Goal: Contribute content: Contribute content

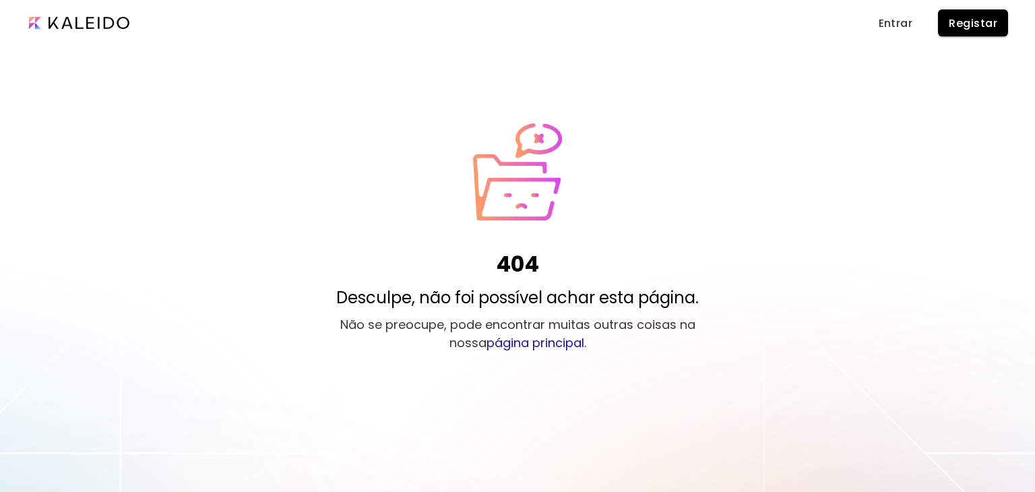
click at [889, 18] on span "Entrar" at bounding box center [895, 23] width 34 height 14
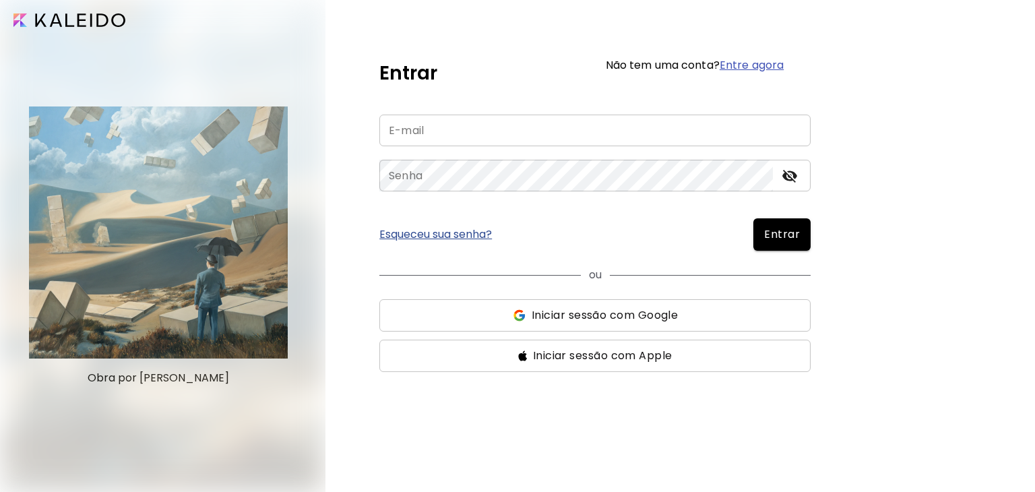
click at [460, 127] on input "email" at bounding box center [594, 131] width 431 height 32
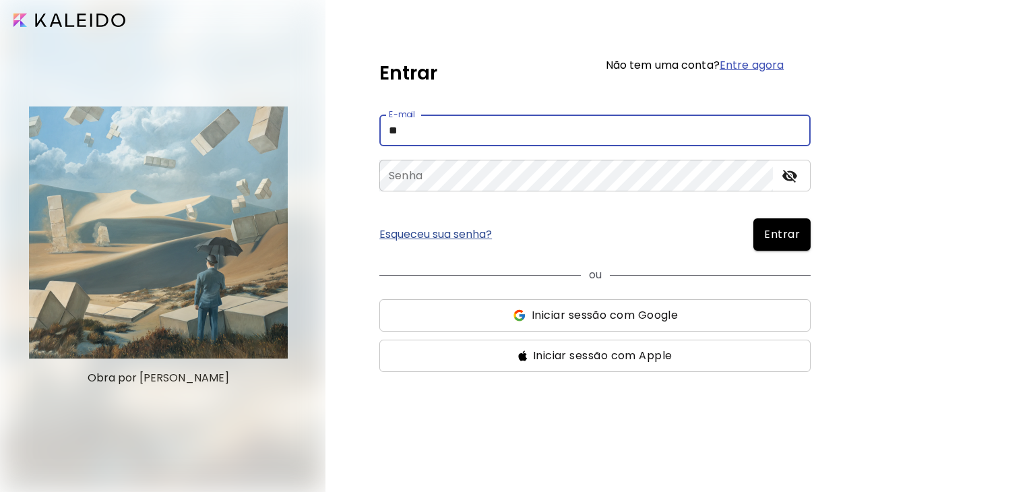
type input "**********"
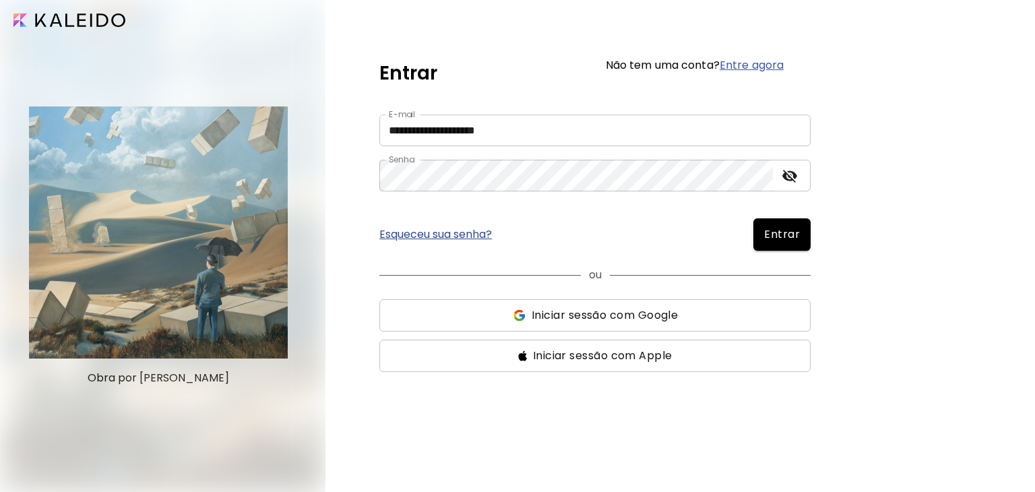
click at [767, 229] on span "Entrar" at bounding box center [782, 234] width 36 height 16
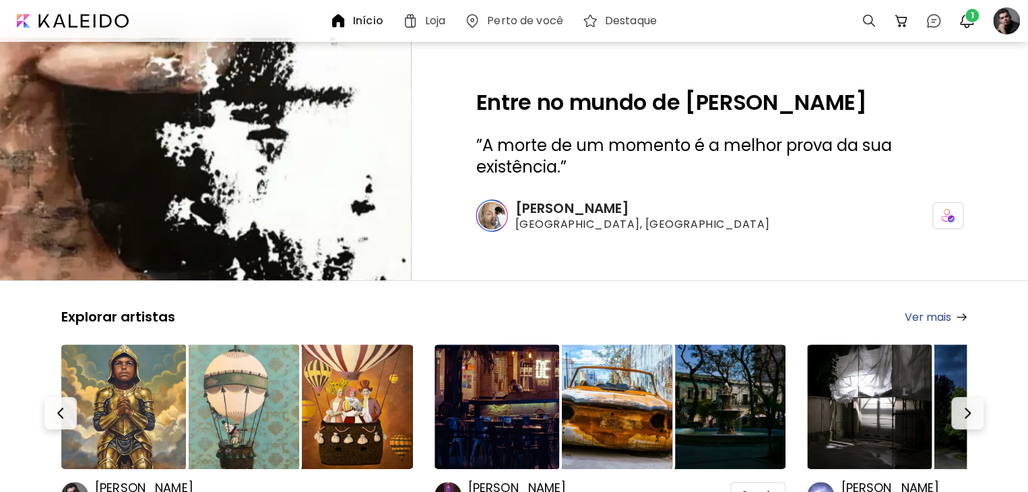
click at [439, 236] on div "Entre no mundo de [PERSON_NAME] ” A morte de um momento é a melhor prova da sua…" at bounding box center [719, 159] width 617 height 243
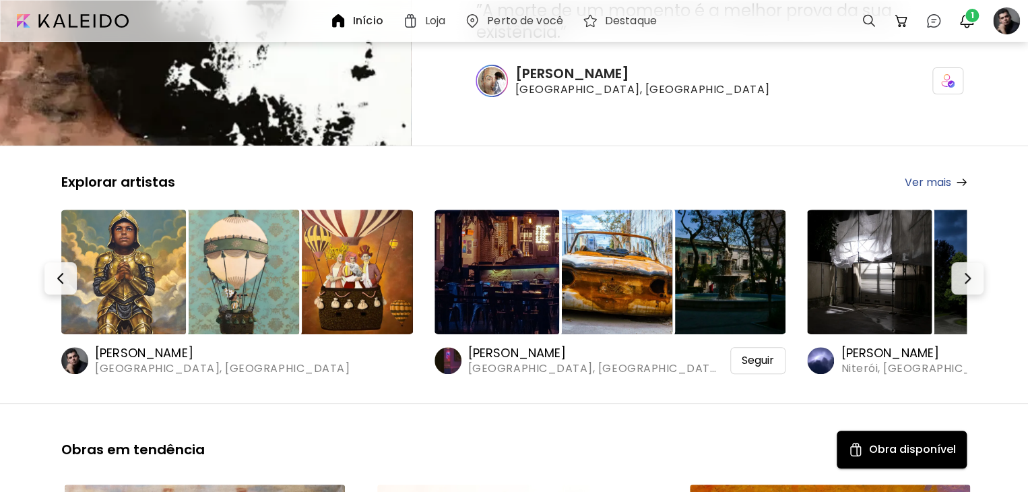
scroll to position [202, 0]
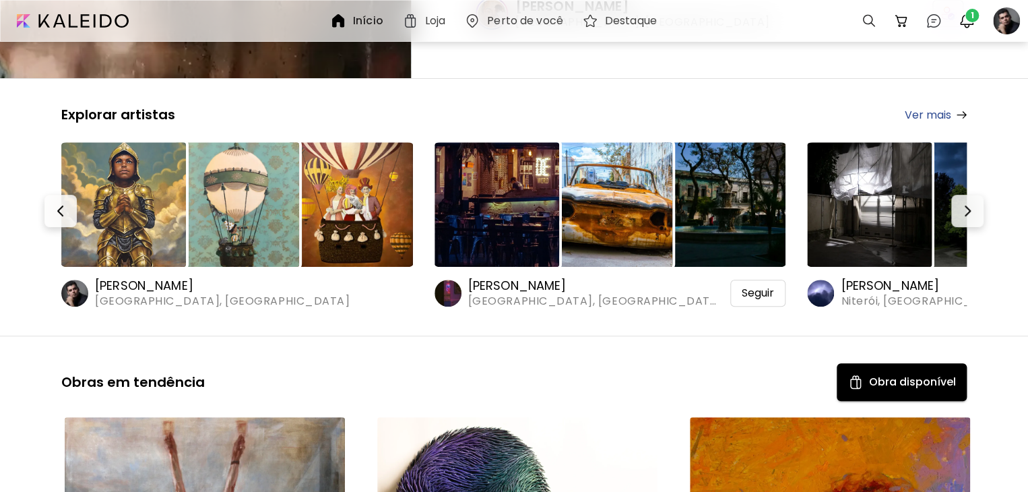
click at [137, 284] on h6 "[PERSON_NAME]" at bounding box center [222, 286] width 255 height 16
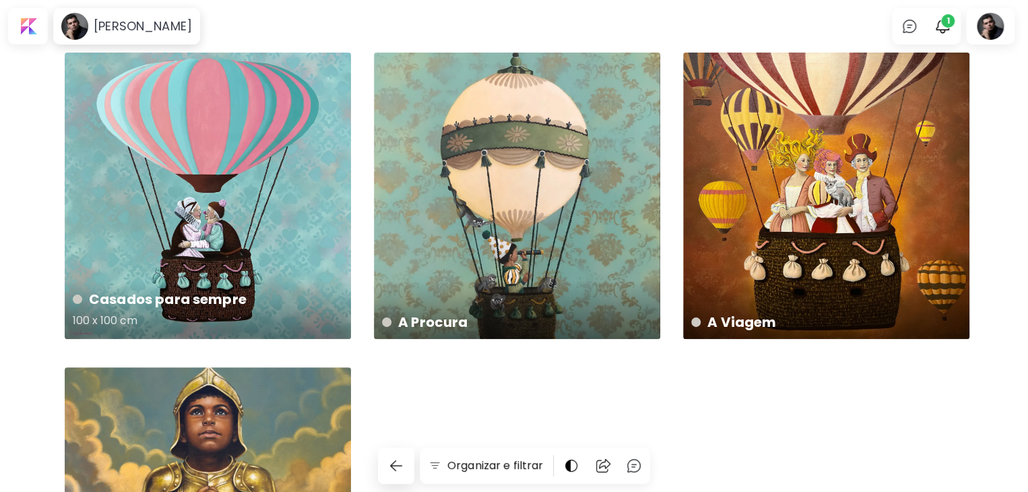
click at [236, 174] on div "[PERSON_NAME] para sempre 100 x 100 cm" at bounding box center [208, 196] width 286 height 286
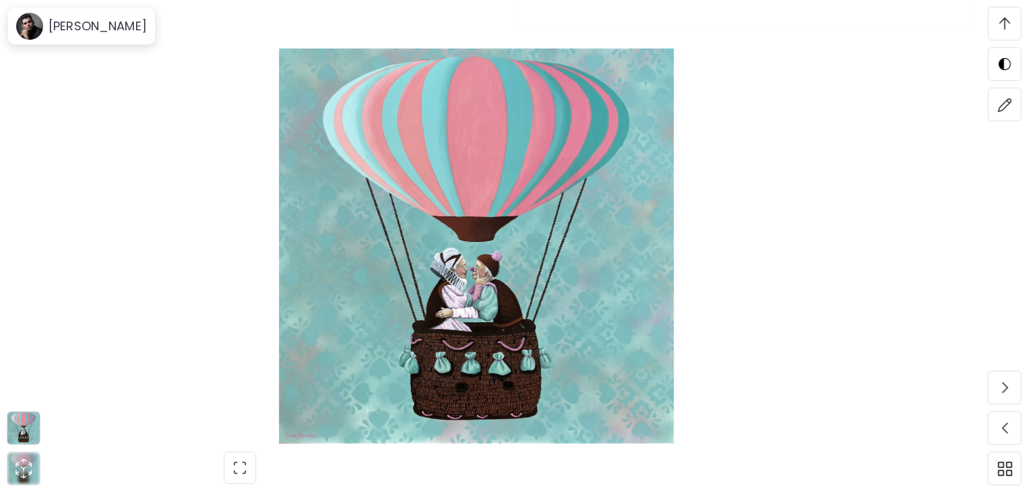
click at [790, 179] on img at bounding box center [476, 246] width 839 height 395
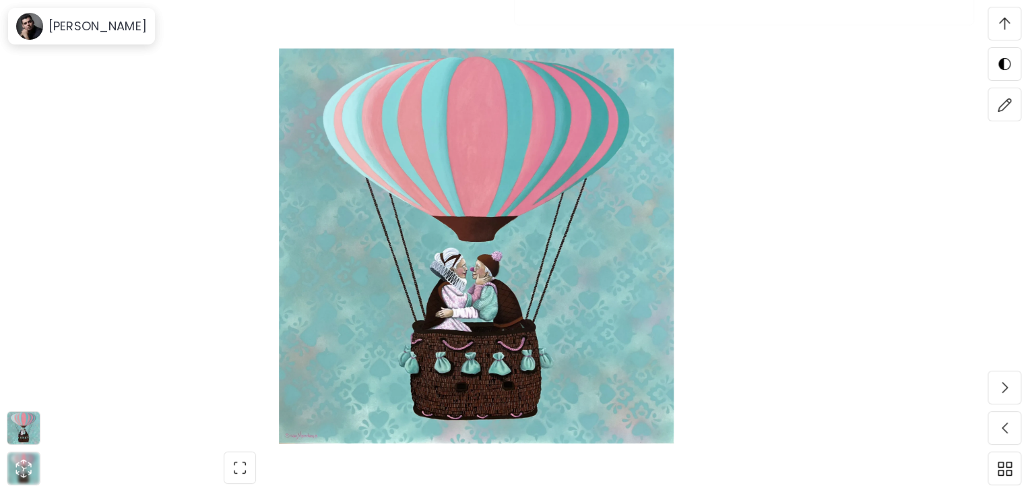
click at [234, 168] on img at bounding box center [476, 246] width 839 height 395
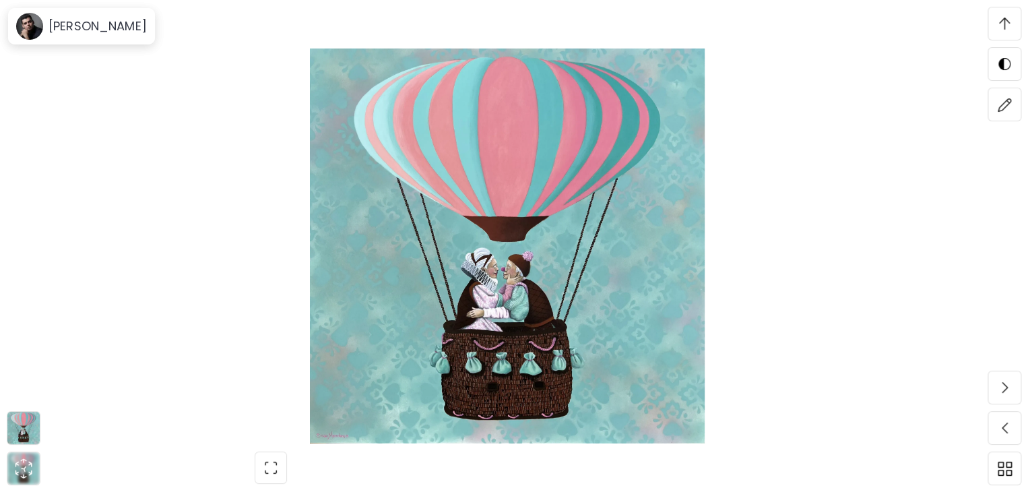
click at [276, 456] on span "button" at bounding box center [271, 467] width 28 height 28
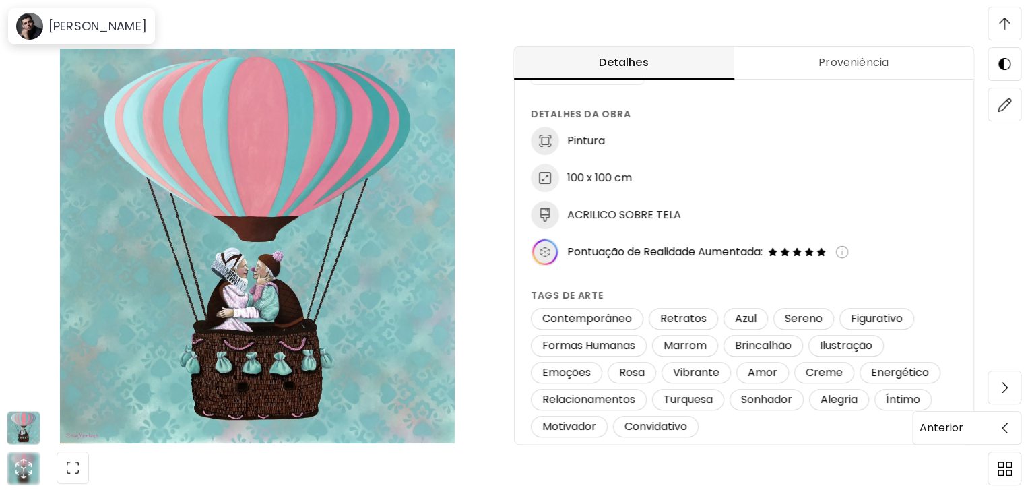
click at [999, 432] on span at bounding box center [1004, 428] width 28 height 28
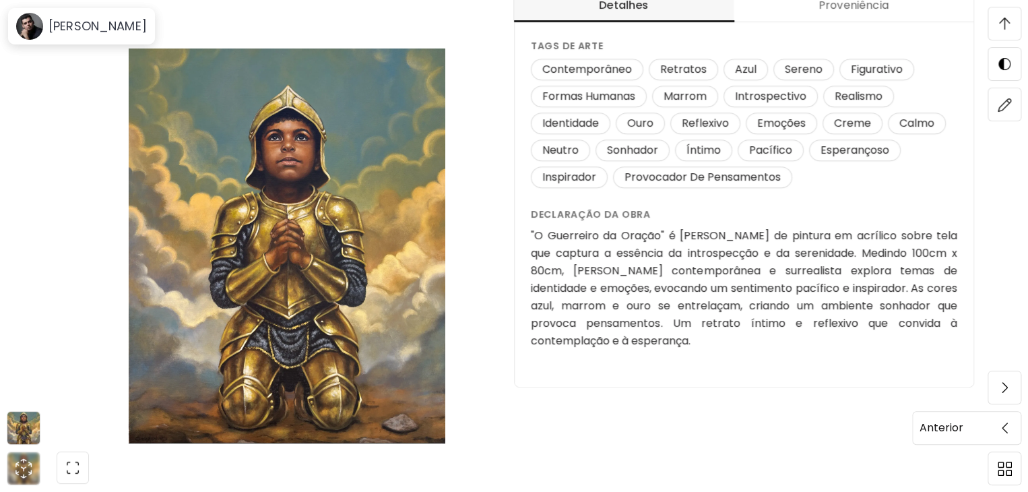
click at [997, 434] on span at bounding box center [1004, 428] width 28 height 28
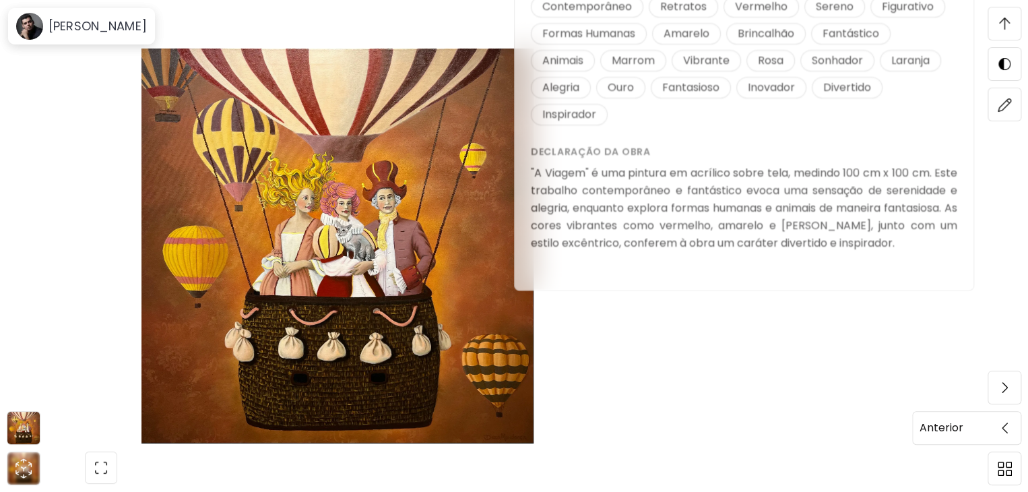
click at [1008, 425] on span at bounding box center [1004, 428] width 28 height 28
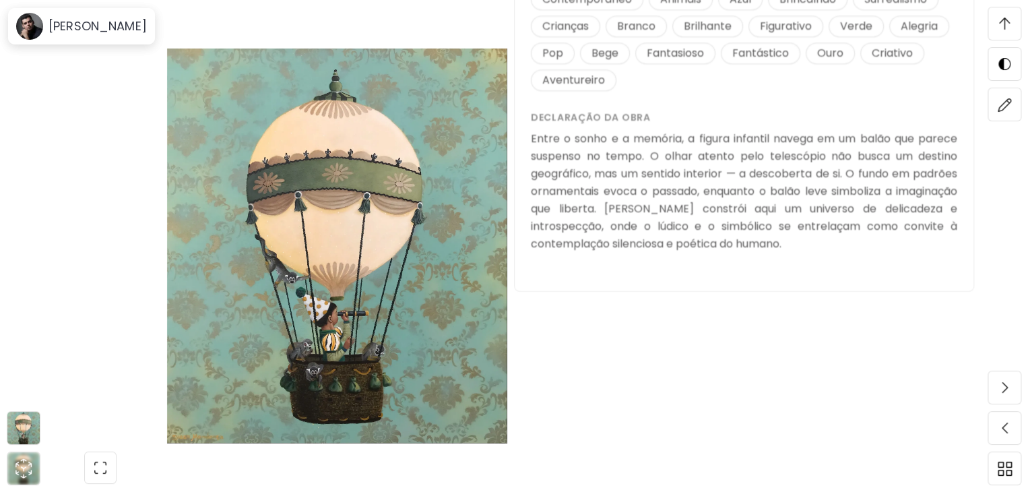
scroll to position [1549, 0]
click at [1013, 426] on span at bounding box center [1004, 428] width 28 height 28
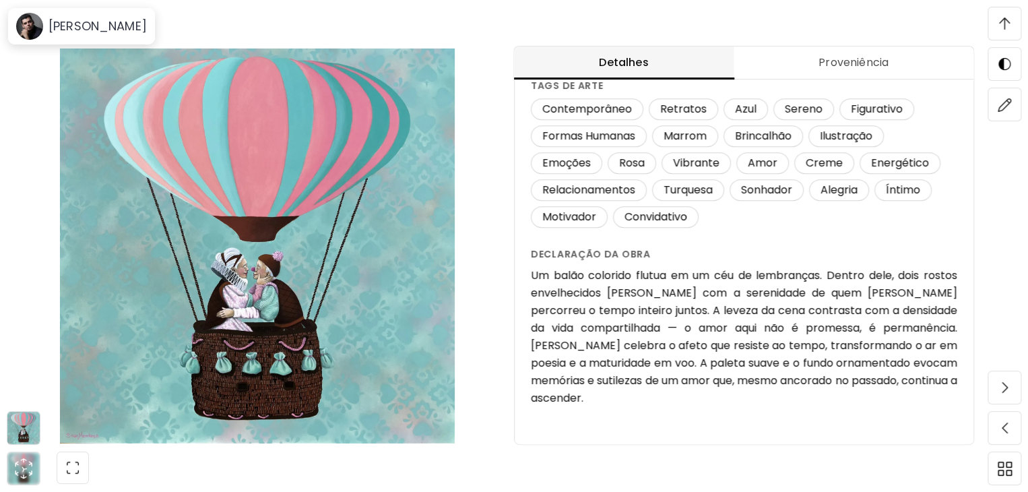
scroll to position [1415, 0]
drag, startPoint x: 646, startPoint y: 395, endPoint x: 538, endPoint y: 395, distance: 108.5
click at [538, 395] on h6 "Um balão colorido flutua em um céu de lembranças. Dentro dele, dois rostos enve…" at bounding box center [744, 337] width 426 height 140
click at [1007, 108] on img at bounding box center [1005, 105] width 14 height 14
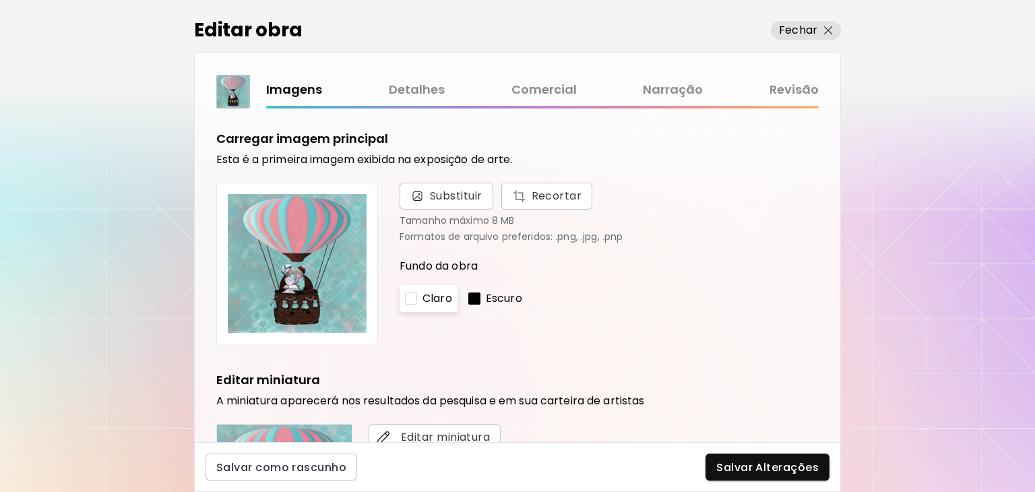
click at [672, 88] on link "Narração" at bounding box center [673, 90] width 60 height 20
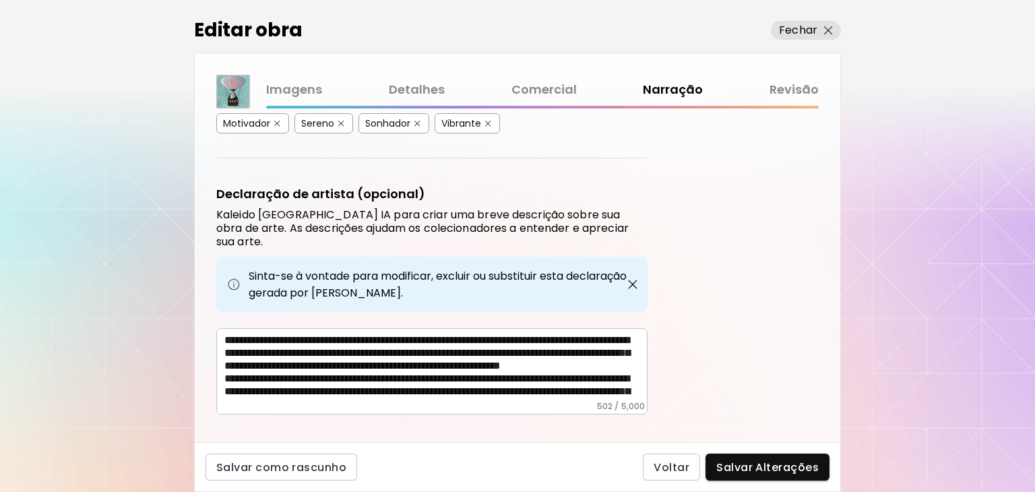
scroll to position [35, 0]
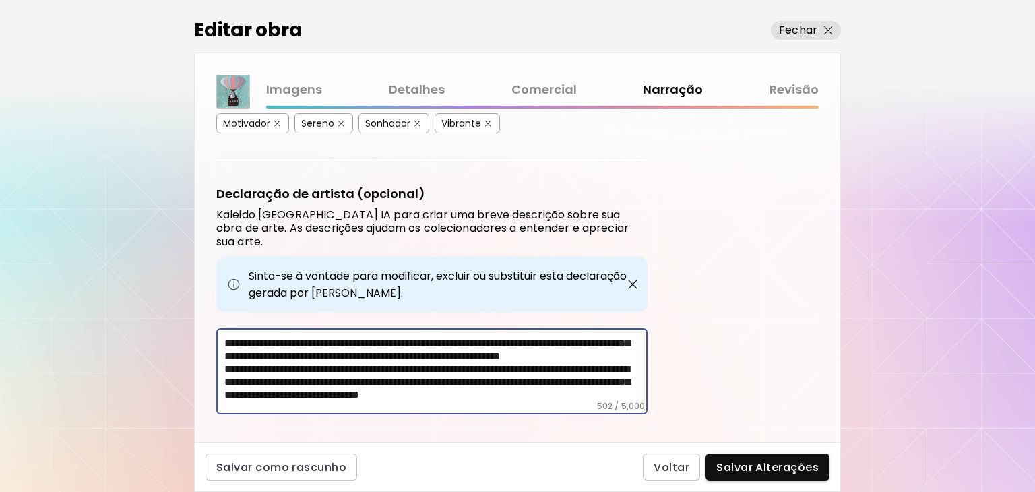
drag, startPoint x: 461, startPoint y: 373, endPoint x: 346, endPoint y: 377, distance: 115.3
click at [346, 377] on textarea "**********" at bounding box center [435, 366] width 423 height 67
type textarea "**********"
click at [788, 468] on span "Salvar Alterações" at bounding box center [767, 467] width 102 height 14
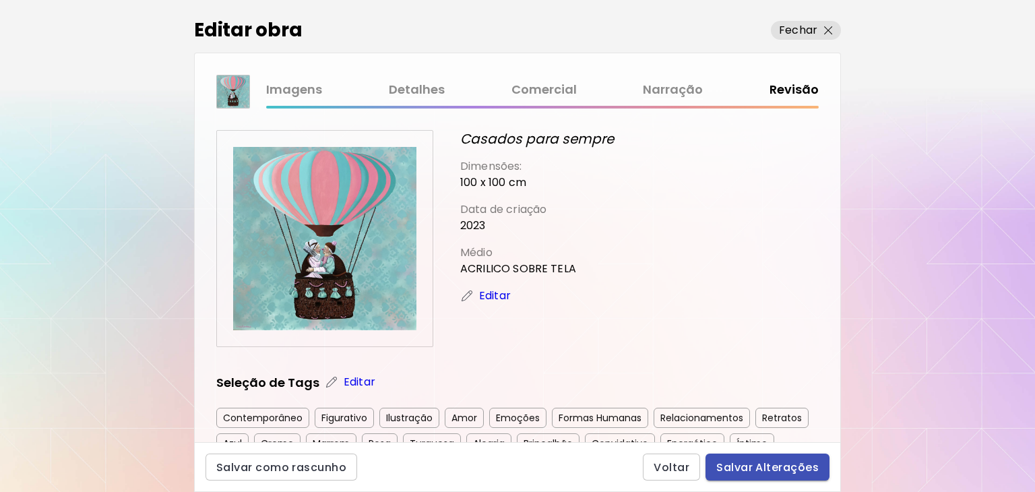
click at [774, 470] on span "Salvar Alterações" at bounding box center [767, 467] width 102 height 14
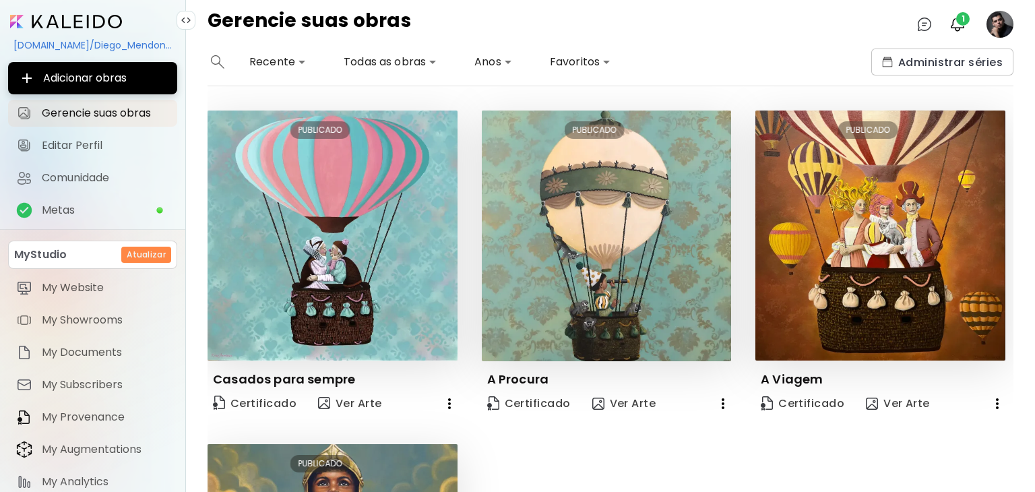
click at [577, 446] on div "Editar PUBLICADO [PERSON_NAME] para sempre Certificado Ver Arte Editar PUBLICAD…" at bounding box center [598, 431] width 830 height 642
